Goal: Transaction & Acquisition: Purchase product/service

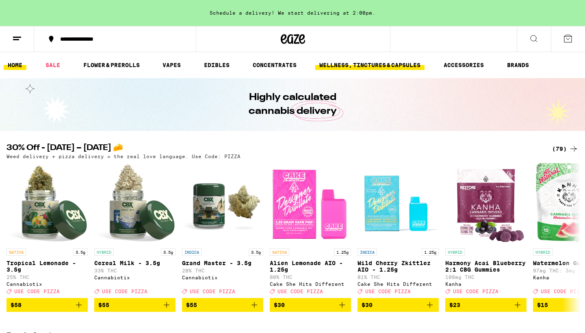
click at [342, 61] on link "WELLNESS, TINCTURES & CAPSULES" at bounding box center [369, 65] width 109 height 10
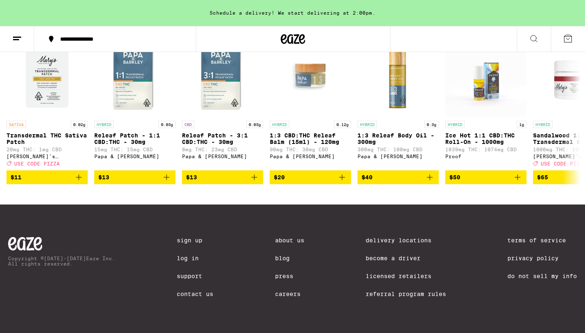
scroll to position [874, 0]
click at [570, 105] on icon at bounding box center [574, 110] width 10 height 10
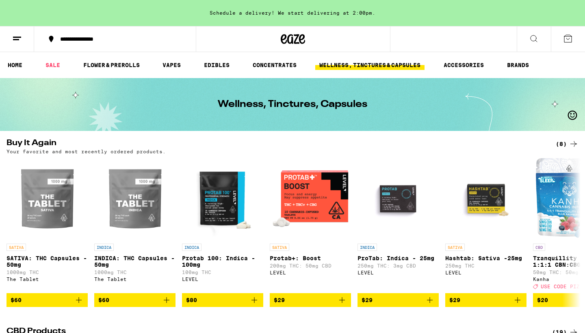
scroll to position [0, 0]
click at [171, 63] on link "VAPES" at bounding box center [171, 65] width 26 height 10
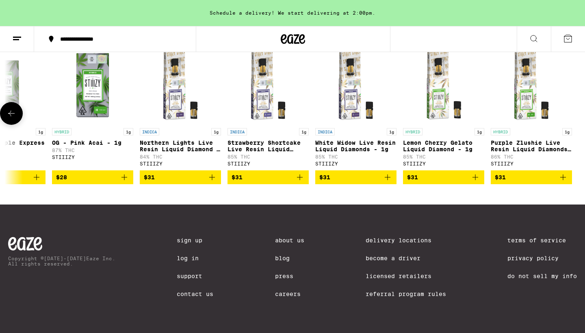
scroll to position [861, 0]
click at [200, 292] on link "Contact Us" at bounding box center [195, 293] width 37 height 6
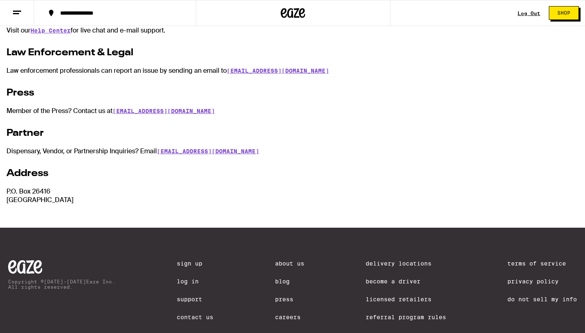
scroll to position [160, 0]
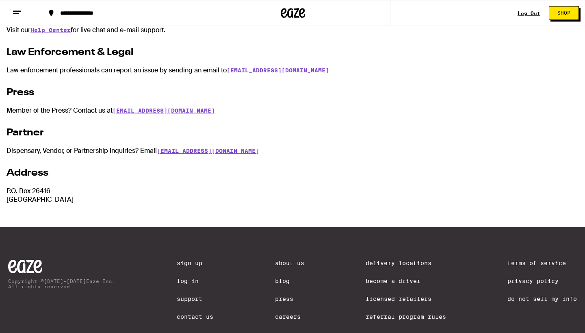
click at [188, 280] on link "Log In" at bounding box center [195, 280] width 37 height 6
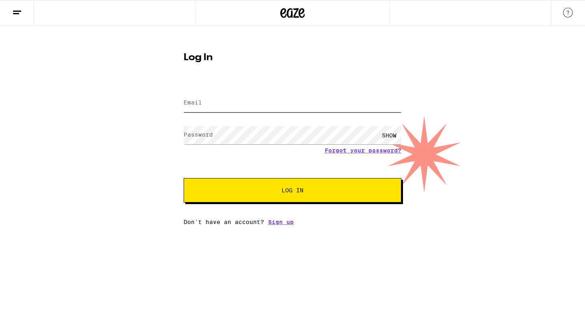
type input "inthegroove5@me.com"
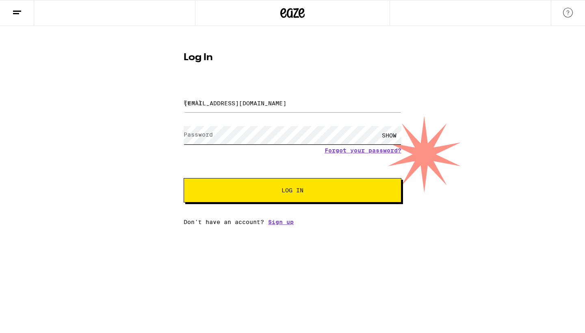
click at [292, 191] on button "Log In" at bounding box center [293, 190] width 218 height 24
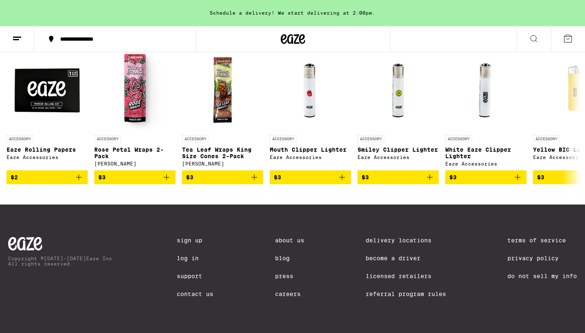
scroll to position [3225, 0]
click at [196, 294] on link "Contact Us" at bounding box center [195, 293] width 37 height 6
click at [179, 273] on link "Support" at bounding box center [195, 276] width 37 height 6
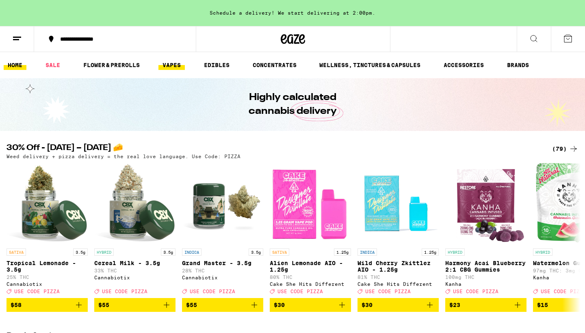
click at [174, 64] on link "VAPES" at bounding box center [171, 65] width 26 height 10
